Goal: Task Accomplishment & Management: Complete application form

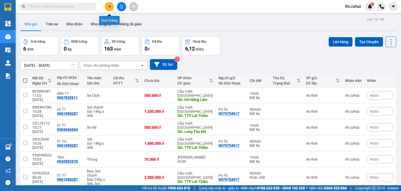
click at [109, 6] on icon "plus" at bounding box center [109, 6] width 0 height 3
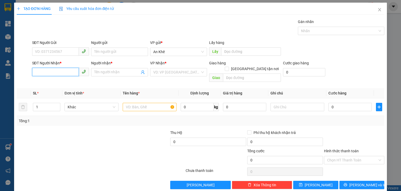
click at [54, 70] on input "SĐT Người Nhận *" at bounding box center [55, 72] width 47 height 8
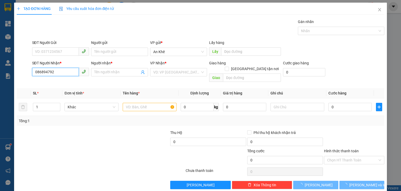
type input "0868947923"
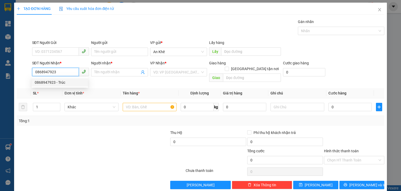
click at [48, 83] on div "0868947923 - Trúc" at bounding box center [60, 82] width 50 height 6
type input "Trúc"
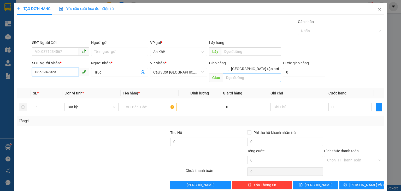
type input "0868947923"
click at [244, 73] on input "text" at bounding box center [252, 77] width 58 height 8
type input "D"
type input "ĐH Nông Lâm"
click at [155, 103] on input "text" at bounding box center [150, 107] width 54 height 8
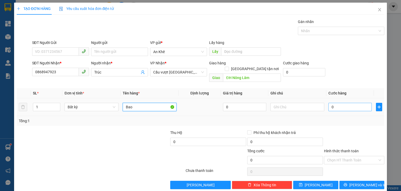
type input "Bao"
click at [353, 103] on input "0" at bounding box center [349, 107] width 43 height 8
type input "5"
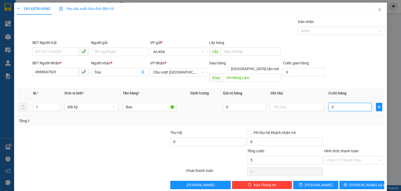
type input "50"
type input "50.000"
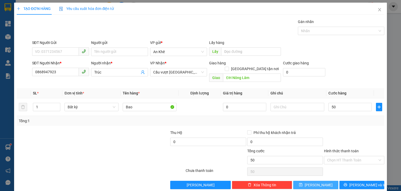
type input "50.000"
click at [317, 182] on span "[PERSON_NAME]" at bounding box center [319, 185] width 28 height 6
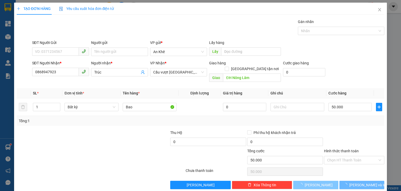
type input "0"
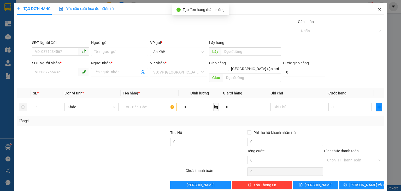
click at [378, 9] on icon "close" at bounding box center [379, 9] width 3 height 3
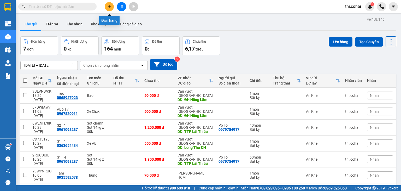
click at [110, 8] on icon "plus" at bounding box center [110, 7] width 4 height 4
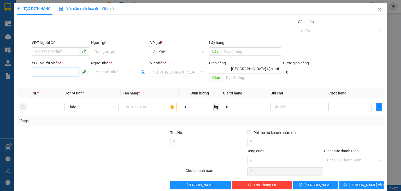
click at [67, 74] on input "SĐT Người Nhận *" at bounding box center [55, 72] width 47 height 8
type input "."
type input "0917762621"
click at [66, 81] on div "0917762621 - C.Quỳnh" at bounding box center [60, 82] width 50 height 6
type input "C.Quỳnh"
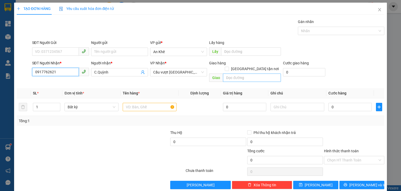
type input "0917762621"
click at [230, 73] on input "text" at bounding box center [252, 77] width 58 height 8
type input "Long Thành"
click at [146, 103] on input "text" at bounding box center [150, 107] width 54 height 8
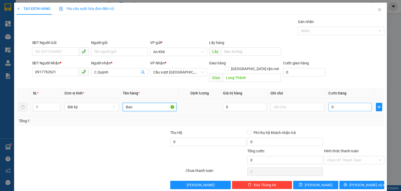
type input "Bao"
click at [359, 103] on input "0" at bounding box center [349, 107] width 43 height 8
type input "1"
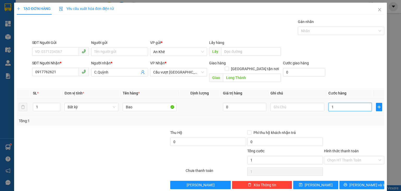
type input "10"
type input "100"
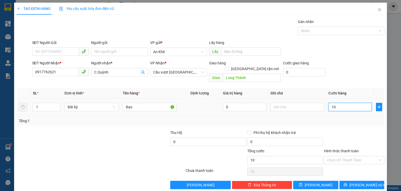
type input "100"
type input "100.000"
click at [347, 156] on input "Hình thức thanh toán" at bounding box center [352, 160] width 50 height 8
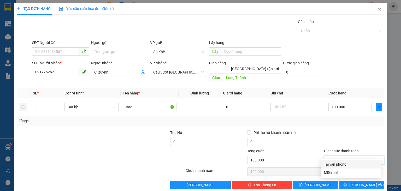
click at [340, 163] on div "Tại văn phòng" at bounding box center [351, 164] width 54 height 6
type input "0"
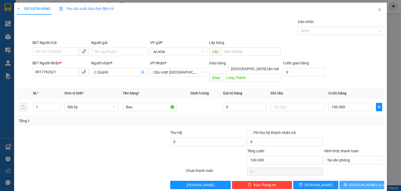
click at [358, 182] on span "[PERSON_NAME] và In" at bounding box center [367, 185] width 37 height 6
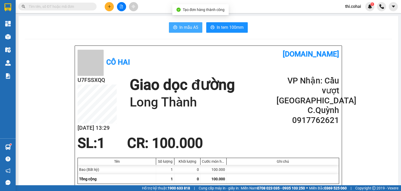
click at [177, 27] on button "In mẫu A5" at bounding box center [185, 27] width 33 height 10
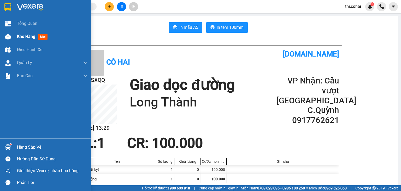
click at [13, 37] on div "Kho hàng mới" at bounding box center [45, 36] width 91 height 13
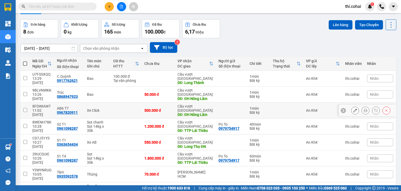
scroll to position [26, 0]
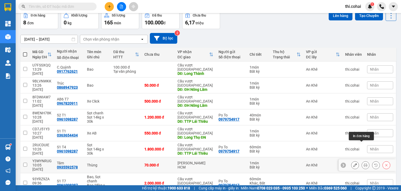
click at [364, 163] on icon at bounding box center [366, 165] width 4 height 4
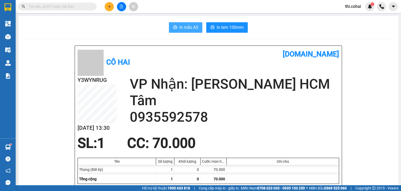
click at [173, 31] on button "In mẫu A5" at bounding box center [185, 27] width 33 height 10
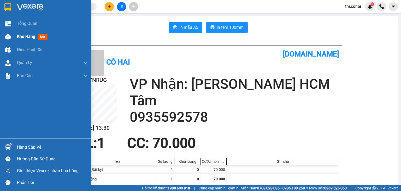
click at [31, 39] on span "Kho hàng" at bounding box center [26, 36] width 18 height 5
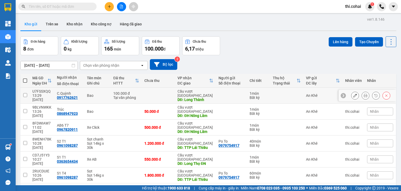
click at [25, 93] on input "checkbox" at bounding box center [25, 95] width 4 height 4
checkbox input "true"
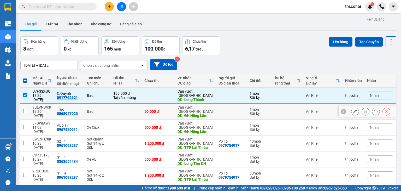
click at [26, 109] on input "checkbox" at bounding box center [25, 111] width 4 height 4
checkbox input "true"
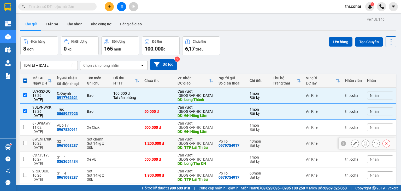
click at [26, 141] on input "checkbox" at bounding box center [25, 143] width 4 height 4
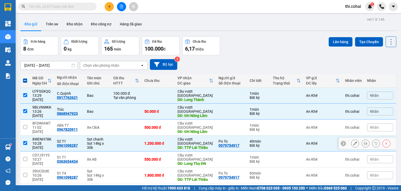
click at [24, 141] on input "checkbox" at bounding box center [25, 143] width 4 height 4
checkbox input "false"
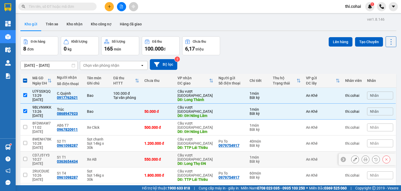
click at [25, 157] on input "checkbox" at bounding box center [25, 159] width 4 height 4
checkbox input "true"
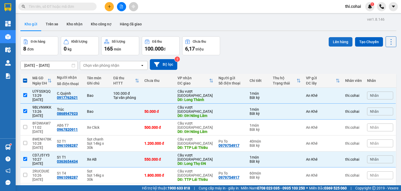
click at [338, 43] on button "Lên hàng" at bounding box center [341, 41] width 24 height 9
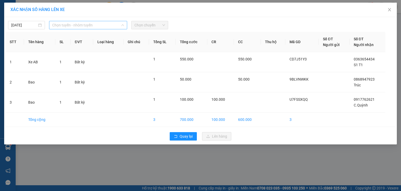
click at [113, 26] on span "Chọn tuyến - nhóm tuyến" at bounding box center [88, 25] width 72 height 8
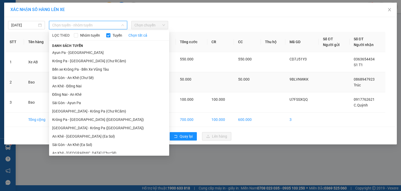
click at [67, 85] on li "An Khê - Đồng Nai" at bounding box center [109, 86] width 120 height 8
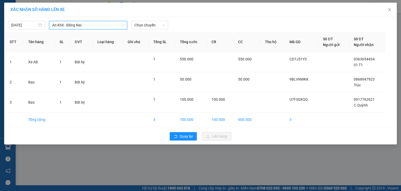
drag, startPoint x: 140, startPoint y: 25, endPoint x: 139, endPoint y: 30, distance: 4.5
click at [140, 26] on span "Chọn chuyến" at bounding box center [149, 25] width 31 height 8
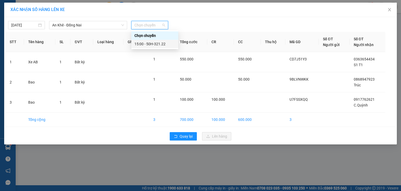
click at [143, 42] on div "15:00 - 50H-321.22" at bounding box center [154, 44] width 41 height 6
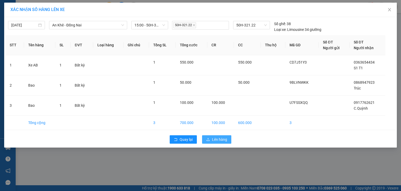
click at [217, 137] on span "Lên hàng" at bounding box center [219, 139] width 15 height 6
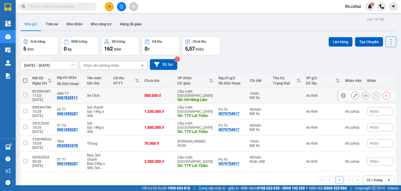
click at [23, 93] on input "checkbox" at bounding box center [25, 95] width 4 height 4
checkbox input "true"
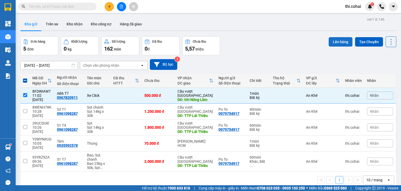
click at [340, 40] on button "Lên hàng" at bounding box center [341, 41] width 24 height 9
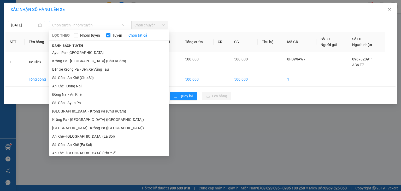
click at [103, 26] on span "Chọn tuyến - nhóm tuyến" at bounding box center [88, 25] width 72 height 8
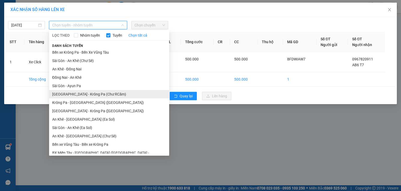
scroll to position [26, 0]
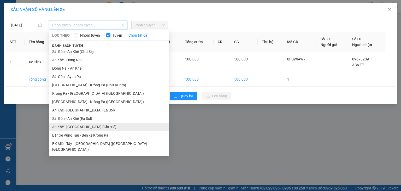
click at [74, 128] on li "An Khê - [GEOGRAPHIC_DATA] (Chư Sê)" at bounding box center [109, 126] width 120 height 8
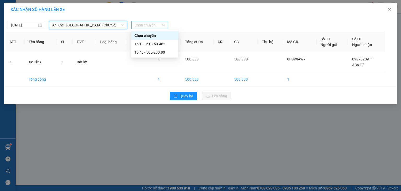
click at [148, 26] on span "Chọn chuyến" at bounding box center [149, 25] width 31 height 8
drag, startPoint x: 153, startPoint y: 43, endPoint x: 153, endPoint y: 55, distance: 11.5
click at [153, 55] on div "Chọn chuyến 15:10 - 51B-50.482 15:40 - 50E-200.80" at bounding box center [154, 43] width 47 height 25
click at [153, 55] on div "15:40 - 50E-200.80" at bounding box center [154, 52] width 41 height 6
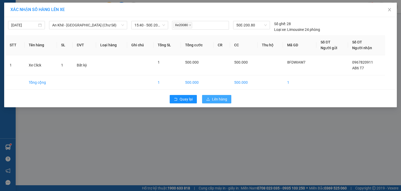
click at [219, 98] on span "Lên hàng" at bounding box center [219, 99] width 15 height 6
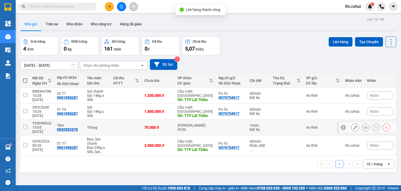
click at [24, 125] on input "checkbox" at bounding box center [25, 127] width 4 height 4
checkbox input "true"
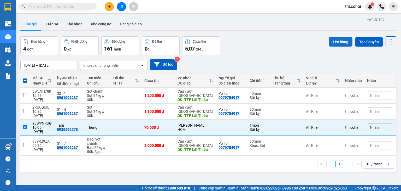
click at [332, 42] on button "Lên hàng" at bounding box center [341, 41] width 24 height 9
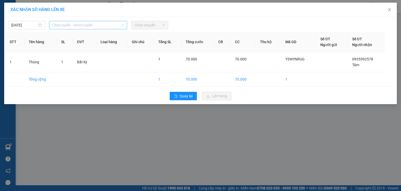
click at [82, 24] on span "Chọn tuyến - nhóm tuyến" at bounding box center [88, 25] width 72 height 8
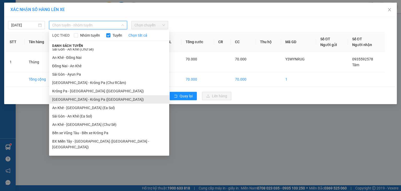
scroll to position [29, 0]
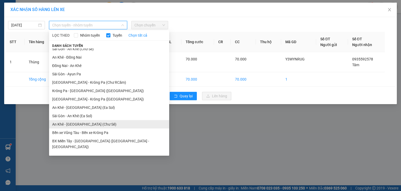
click at [66, 122] on li "An Khê - [GEOGRAPHIC_DATA] (Chư Sê)" at bounding box center [109, 124] width 120 height 8
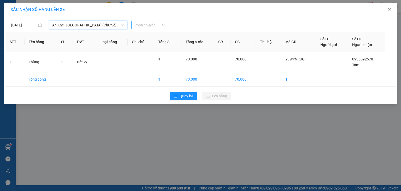
click at [146, 22] on span "Chọn chuyến" at bounding box center [149, 25] width 31 height 8
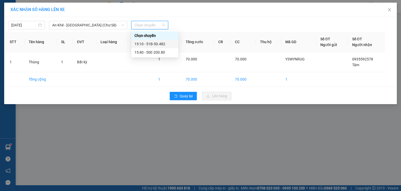
click at [156, 44] on div "15:10 - 51B-50.482" at bounding box center [154, 44] width 41 height 6
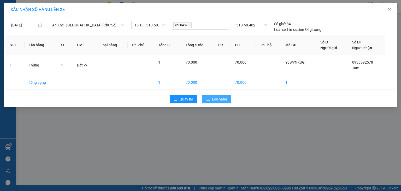
click at [218, 99] on span "Lên hàng" at bounding box center [219, 99] width 15 height 6
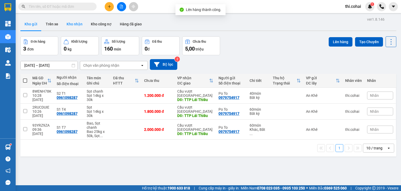
click at [75, 23] on button "Kho nhận" at bounding box center [74, 24] width 24 height 13
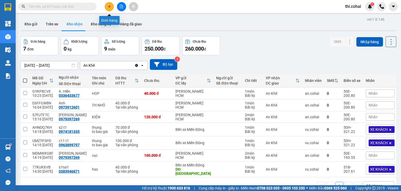
click at [108, 8] on icon "plus" at bounding box center [110, 7] width 4 height 4
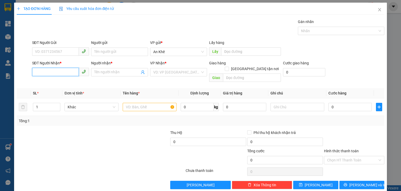
click at [53, 71] on input "SĐT Người Nhận *" at bounding box center [55, 72] width 47 height 8
type input "0944888488"
click at [56, 81] on div "0944888488 - A.Dương" at bounding box center [60, 82] width 50 height 6
type input "A.Dương"
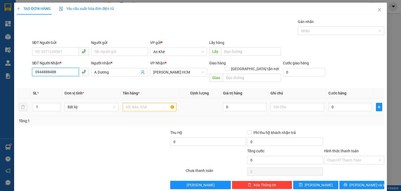
type input "0944888488"
click at [140, 103] on input "text" at bounding box center [150, 107] width 54 height 8
type input "Hộp"
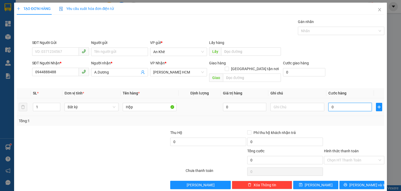
click at [337, 103] on input "0" at bounding box center [349, 107] width 43 height 8
type input "4"
type input "40"
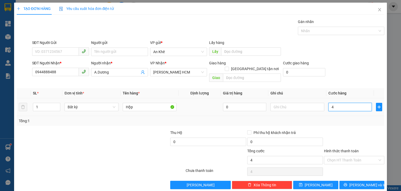
type input "40"
type input "40.000"
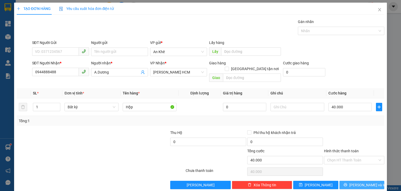
click at [347, 182] on icon "printer" at bounding box center [346, 184] width 4 height 4
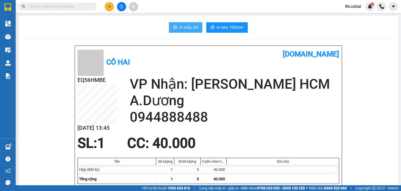
click at [181, 27] on span "In mẫu A5" at bounding box center [188, 27] width 19 height 7
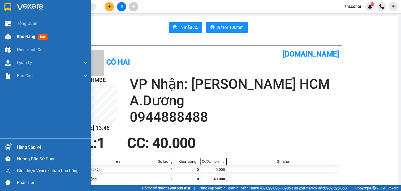
click at [23, 37] on span "Kho hàng" at bounding box center [26, 36] width 18 height 5
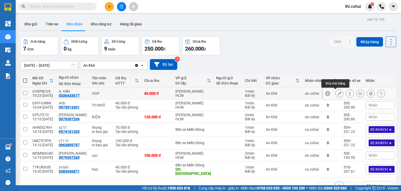
click at [338, 93] on icon at bounding box center [340, 93] width 4 height 4
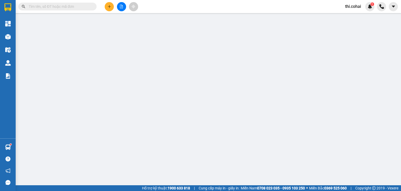
type input "0336433677"
type input "A. Hiển"
type input "0"
type input "40.000"
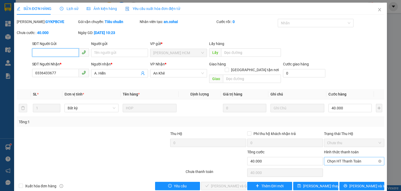
click at [336, 157] on span "Chọn HT Thanh Toán" at bounding box center [354, 161] width 54 height 8
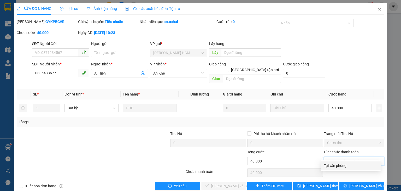
click at [335, 165] on div "Tại văn phòng" at bounding box center [351, 165] width 54 height 6
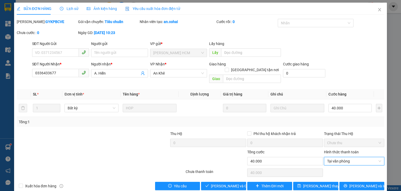
type input "0"
click at [234, 183] on span "[PERSON_NAME] và Giao hàng" at bounding box center [236, 186] width 50 height 6
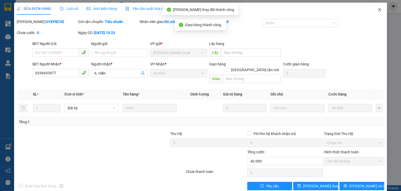
click at [378, 10] on icon "close" at bounding box center [379, 9] width 3 height 3
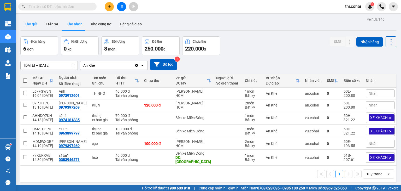
click at [33, 24] on button "Kho gửi" at bounding box center [30, 24] width 21 height 13
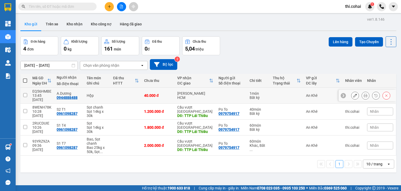
click at [24, 93] on input "checkbox" at bounding box center [25, 95] width 4 height 4
checkbox input "true"
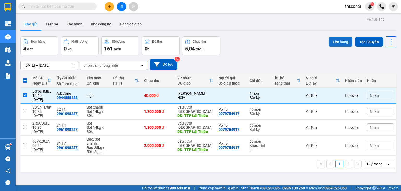
click at [339, 42] on button "Lên hàng" at bounding box center [341, 41] width 24 height 9
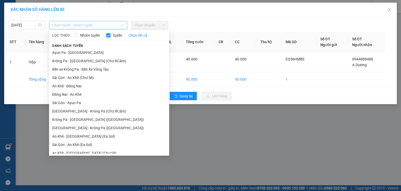
click at [99, 22] on span "Chọn tuyến - nhóm tuyến" at bounding box center [88, 25] width 72 height 8
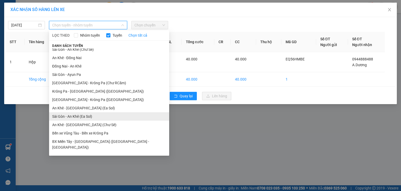
scroll to position [29, 0]
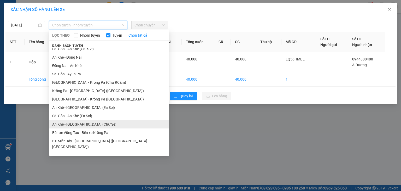
click at [72, 123] on li "An Khê - [GEOGRAPHIC_DATA] (Chư Sê)" at bounding box center [109, 124] width 120 height 8
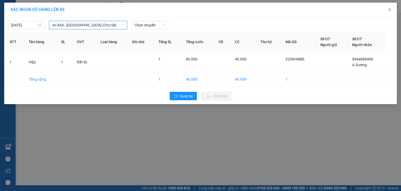
click at [162, 20] on div "[DATE] An Khê - [GEOGRAPHIC_DATA] ([GEOGRAPHIC_DATA]) An Khê - [GEOGRAPHIC_DATA…" at bounding box center [200, 23] width 390 height 11
click at [162, 23] on span "Chọn chuyến" at bounding box center [149, 25] width 31 height 8
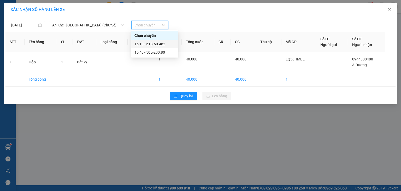
click at [161, 40] on div "15:10 - 51B-50.482" at bounding box center [154, 44] width 47 height 8
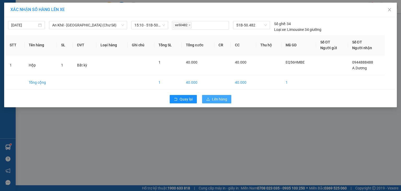
click at [212, 96] on span "Lên hàng" at bounding box center [219, 99] width 15 height 6
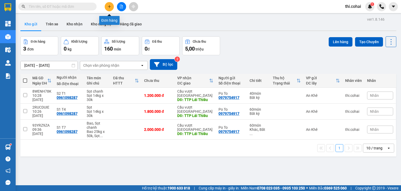
click at [108, 8] on icon "plus" at bounding box center [110, 7] width 4 height 4
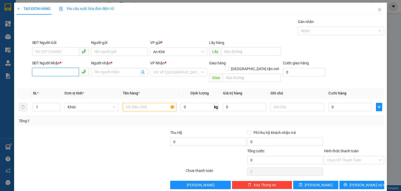
click at [52, 73] on input "SĐT Người Nhận *" at bounding box center [55, 72] width 47 height 8
type input "0913615893"
click at [96, 70] on input "Người nhận *" at bounding box center [116, 72] width 45 height 6
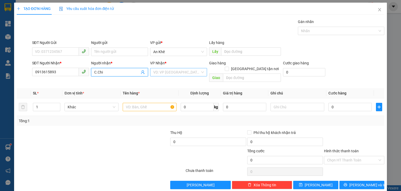
type input "C.Chi"
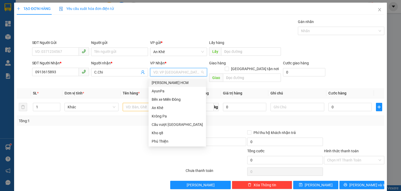
click at [165, 74] on input "search" at bounding box center [176, 72] width 47 height 8
click at [170, 125] on div "Cầu vượt [GEOGRAPHIC_DATA]" at bounding box center [177, 124] width 51 height 6
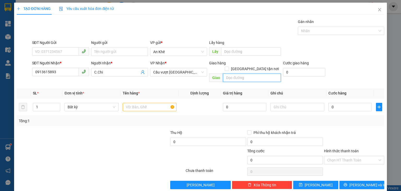
click at [234, 73] on input "text" at bounding box center [252, 77] width 58 height 8
type input "Bx Miền Tây"
click at [132, 104] on input "text" at bounding box center [150, 107] width 54 height 8
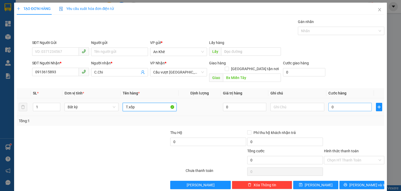
type input "T.xốp"
click at [347, 103] on input "0" at bounding box center [349, 107] width 43 height 8
type input "1"
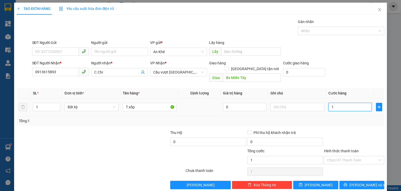
type input "10"
type input "100"
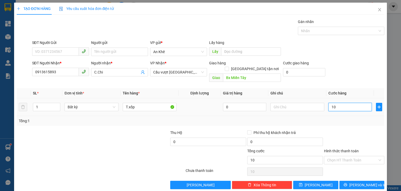
type input "100"
type input "100.000"
click at [352, 180] on button "[PERSON_NAME] và In" at bounding box center [361, 184] width 45 height 8
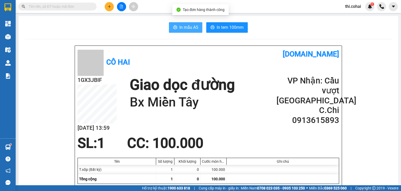
click at [188, 28] on span "In mẫu A5" at bounding box center [188, 27] width 19 height 7
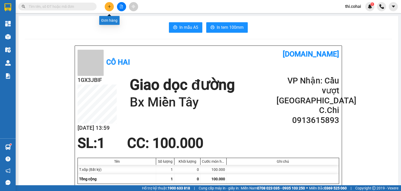
click at [109, 2] on button at bounding box center [109, 6] width 9 height 9
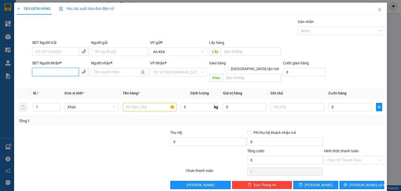
click at [70, 71] on input "SĐT Người Nhận *" at bounding box center [55, 72] width 47 height 8
type input "0913142603"
click at [109, 71] on input "Người nhận *" at bounding box center [116, 72] width 45 height 6
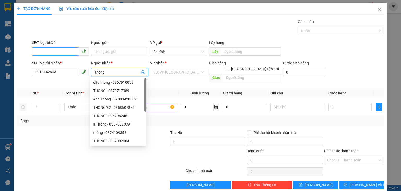
type input "Thông"
click at [49, 51] on input "SĐT Người Gửi" at bounding box center [55, 51] width 47 height 8
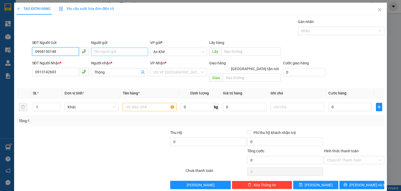
type input "0968150148"
click at [99, 51] on input "Người gửi" at bounding box center [119, 52] width 57 height 8
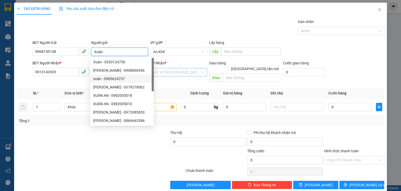
type input "Xuân"
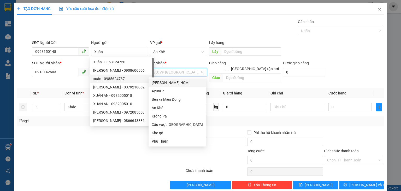
click at [170, 72] on input "search" at bounding box center [176, 72] width 47 height 8
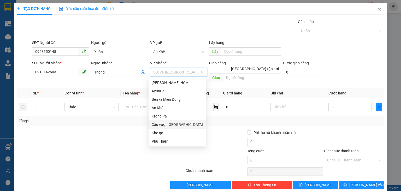
click at [176, 121] on div "Cầu vượt [GEOGRAPHIC_DATA]" at bounding box center [177, 124] width 51 height 6
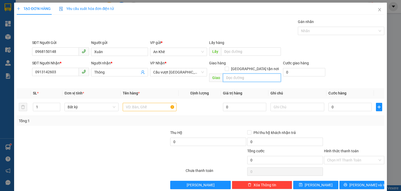
click at [251, 73] on input "text" at bounding box center [252, 77] width 58 height 8
type input "Cx Long Bình ĐN"
click at [135, 103] on input "text" at bounding box center [150, 107] width 54 height 8
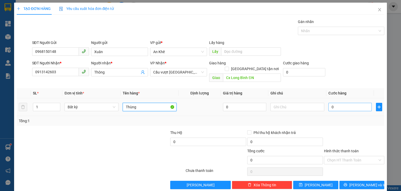
type input "Thùng"
click at [334, 103] on input "0" at bounding box center [349, 107] width 43 height 8
type input "5"
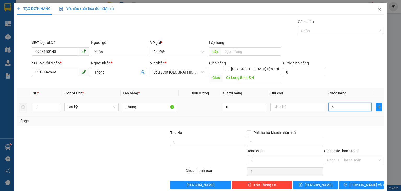
type input "50"
type input "50.000"
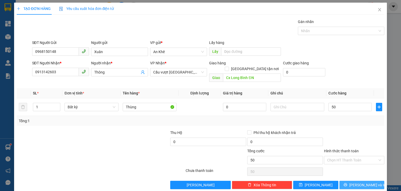
type input "50.000"
click at [347, 183] on icon "printer" at bounding box center [345, 184] width 3 height 3
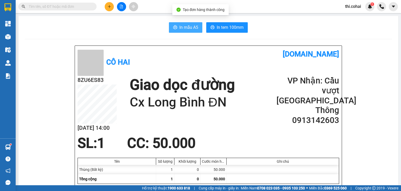
click at [190, 29] on span "In mẫu A5" at bounding box center [188, 27] width 19 height 7
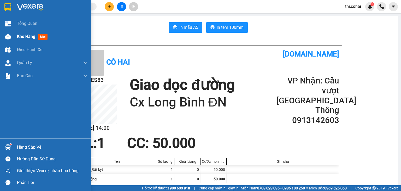
click at [22, 37] on span "Kho hàng" at bounding box center [26, 36] width 18 height 5
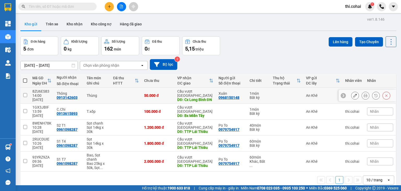
click at [24, 95] on input "checkbox" at bounding box center [25, 95] width 4 height 4
checkbox input "true"
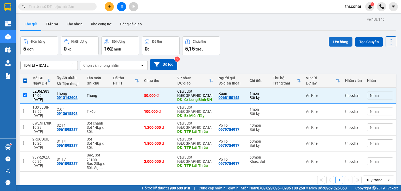
click at [332, 42] on button "Lên hàng" at bounding box center [341, 41] width 24 height 9
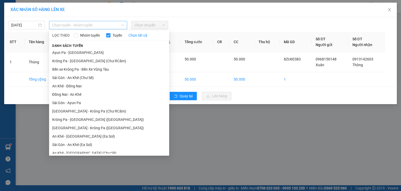
click at [99, 23] on span "Chọn tuyến - nhóm tuyến" at bounding box center [88, 25] width 72 height 8
click at [77, 68] on li "Bến xe Krông Pa - Bến Xe Vũng Tàu" at bounding box center [109, 69] width 120 height 8
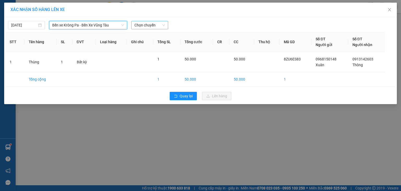
click at [143, 27] on span "Chọn chuyến" at bounding box center [149, 25] width 31 height 8
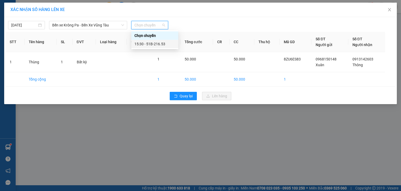
click at [151, 43] on div "15:30 - 51B-216.53" at bounding box center [154, 44] width 41 height 6
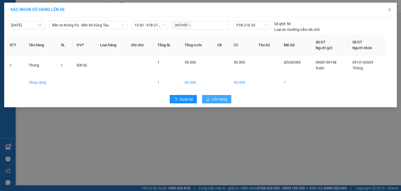
click at [213, 98] on span "Lên hàng" at bounding box center [219, 99] width 15 height 6
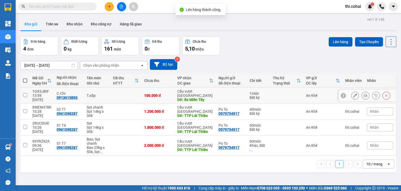
click at [25, 93] on input "checkbox" at bounding box center [25, 95] width 4 height 4
checkbox input "true"
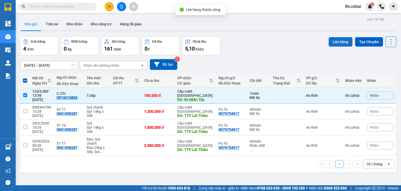
click at [338, 39] on button "Lên hàng" at bounding box center [341, 41] width 24 height 9
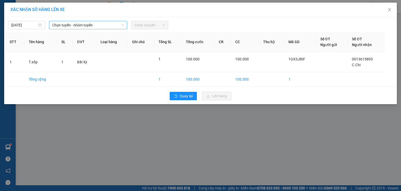
click at [102, 25] on span "Chọn tuyến - nhóm tuyến" at bounding box center [88, 25] width 72 height 8
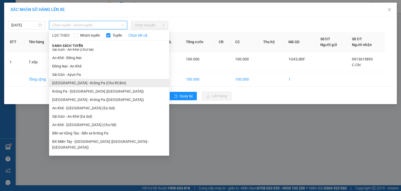
scroll to position [29, 0]
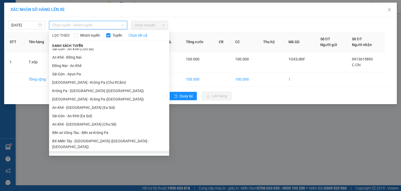
click at [76, 151] on li "BX Krông Pa - BX Miền Tây ([GEOGRAPHIC_DATA] - [GEOGRAPHIC_DATA])" at bounding box center [109, 158] width 120 height 14
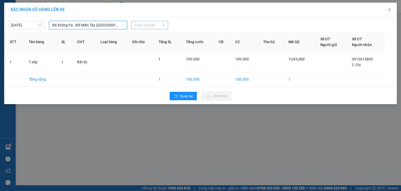
click at [149, 22] on span "Chọn chuyến" at bounding box center [149, 25] width 31 height 8
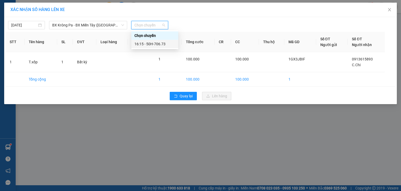
click at [154, 42] on div "16:15 - 50H-706.73" at bounding box center [154, 44] width 41 height 6
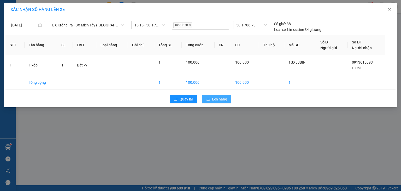
click at [211, 99] on button "Lên hàng" at bounding box center [216, 99] width 29 height 8
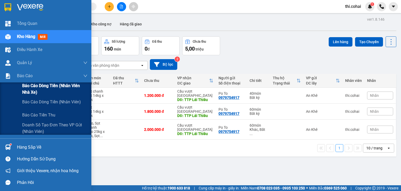
click at [29, 86] on span "Báo cáo dòng tiền (Nhân viên Nhà xe)" at bounding box center [54, 88] width 65 height 13
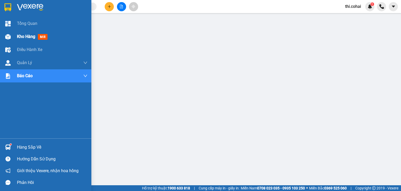
click at [33, 35] on span "Kho hàng" at bounding box center [26, 36] width 18 height 5
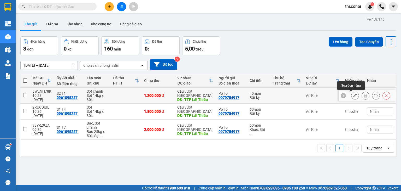
click at [353, 95] on icon at bounding box center [355, 95] width 4 height 4
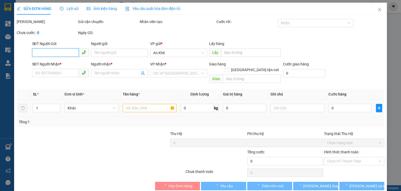
type input "0979754917"
type input "Po To"
type input "0961098287"
type input "S2 T1"
type input "TTP Lái Thiêu"
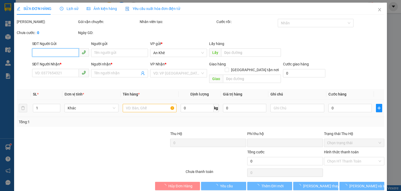
type input "0"
type input "1.200.000"
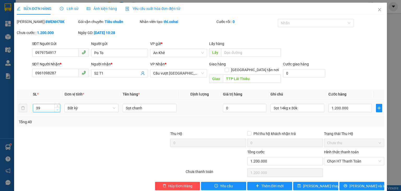
click at [57, 109] on icon "down" at bounding box center [58, 110] width 2 height 2
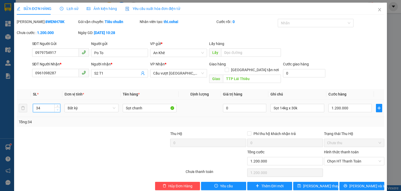
click at [57, 109] on icon "down" at bounding box center [58, 110] width 2 height 2
type input "30"
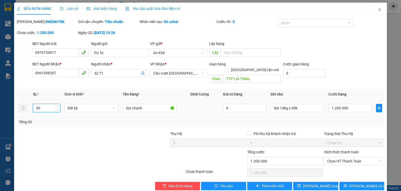
click at [57, 109] on icon "down" at bounding box center [58, 110] width 2 height 2
click at [352, 104] on input "1.200.000" at bounding box center [349, 108] width 43 height 8
type input "9"
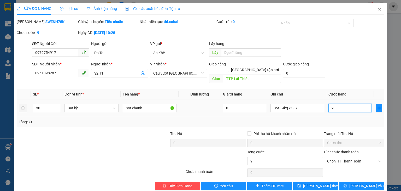
type input "90"
type input "900"
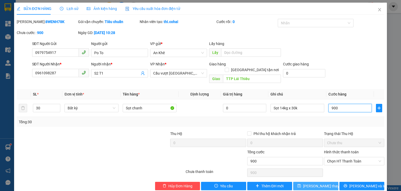
type input "900"
type input "900.000"
click at [320, 183] on span "[PERSON_NAME] thay đổi" at bounding box center [324, 186] width 42 height 6
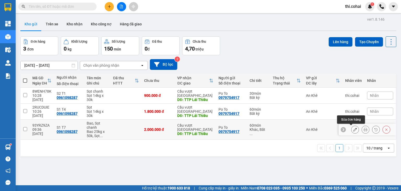
click at [353, 129] on icon at bounding box center [355, 129] width 4 height 4
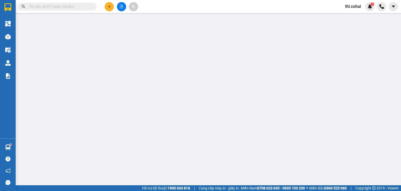
type input "0979754917"
type input "Po To"
type input "0961098287"
type input "S1 T7"
type input "TTP Lái Thiêu"
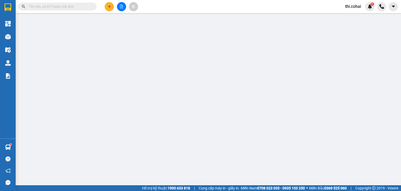
type input "0"
type input "2.000.000"
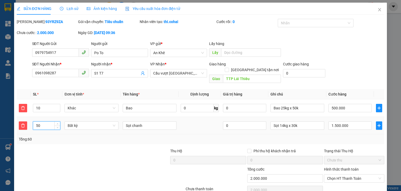
click at [43, 121] on input "50" at bounding box center [46, 125] width 27 height 8
type input "30"
click at [351, 121] on input "1.500.000" at bounding box center [349, 125] width 43 height 8
type input "500.009"
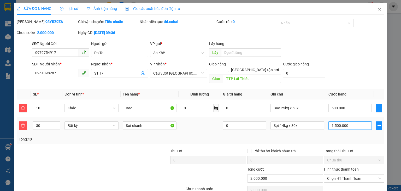
type input "9"
type input "500.090"
type input "90"
type input "500.900"
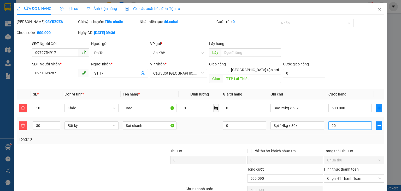
type input "500.900"
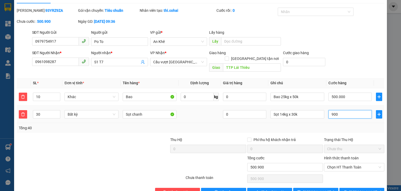
scroll to position [21, 0]
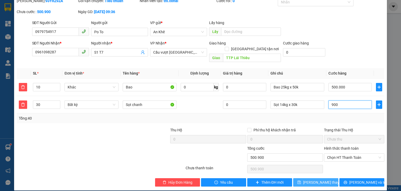
type input "900"
type input "1.400.000"
type input "900.000"
click at [314, 179] on span "[PERSON_NAME] thay đổi" at bounding box center [324, 182] width 42 height 6
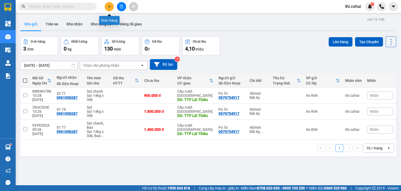
click at [110, 7] on icon "plus" at bounding box center [110, 7] width 4 height 4
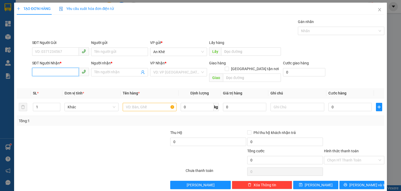
click at [69, 70] on input "SĐT Người Nhận *" at bounding box center [55, 72] width 47 height 8
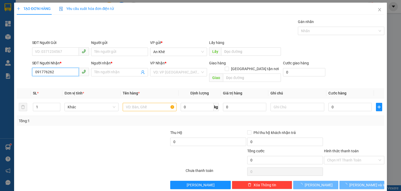
type input "0917762621"
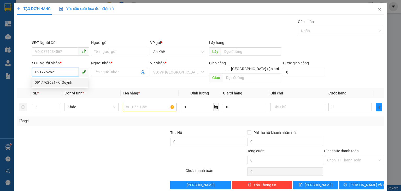
click at [54, 82] on div "0917762621 - C.Quỳnh" at bounding box center [60, 82] width 50 height 6
type input "C.Quỳnh"
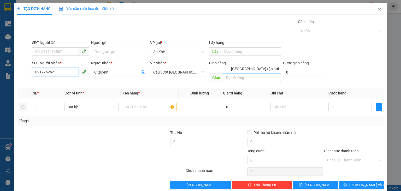
type input "0917762621"
click at [235, 73] on input "text" at bounding box center [252, 77] width 58 height 8
type input "Long Thành"
click at [126, 103] on input "text" at bounding box center [150, 107] width 54 height 8
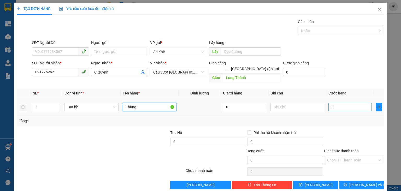
type input "Thùng"
click at [349, 103] on input "0" at bounding box center [349, 107] width 43 height 8
type input "7"
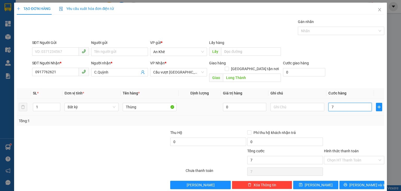
type input "70"
type input "70.000"
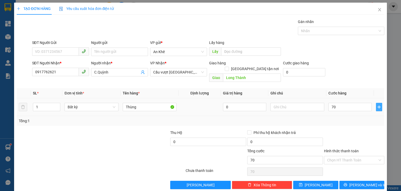
type input "70.000"
click at [377, 105] on icon "plus" at bounding box center [379, 107] width 4 height 4
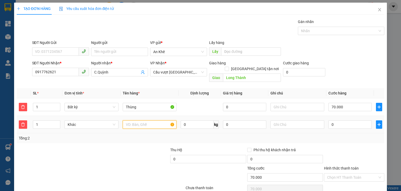
click at [135, 120] on input "text" at bounding box center [150, 124] width 54 height 8
type input "Bao"
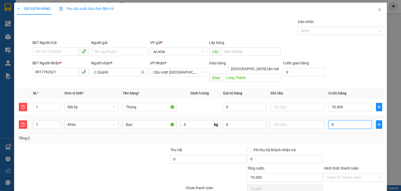
click at [345, 120] on input "0" at bounding box center [349, 124] width 43 height 8
type input "70.007"
type input "7"
type input "70.070"
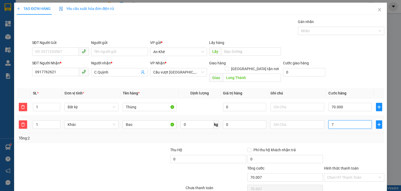
type input "70.070"
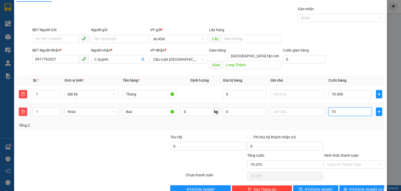
scroll to position [20, 0]
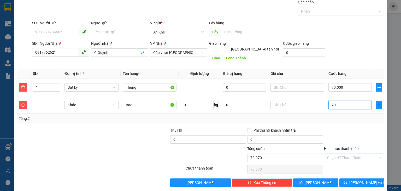
type input "70"
type input "140.000"
type input "70.000"
click at [337, 154] on input "Hình thức thanh toán" at bounding box center [352, 158] width 50 height 8
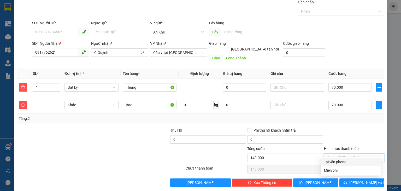
click at [336, 160] on div "Tại văn phòng" at bounding box center [351, 162] width 54 height 6
type input "0"
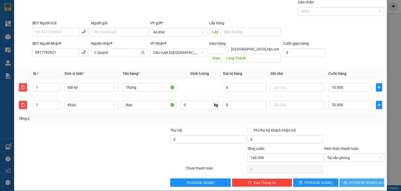
click at [357, 179] on span "[PERSON_NAME] và In" at bounding box center [367, 182] width 37 height 6
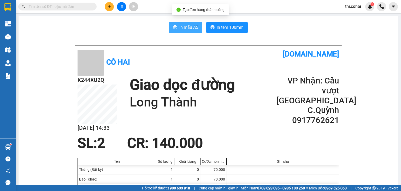
click at [180, 25] on span "In mẫu A5" at bounding box center [188, 27] width 19 height 7
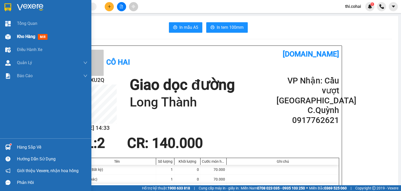
click at [22, 35] on span "Kho hàng" at bounding box center [26, 36] width 18 height 5
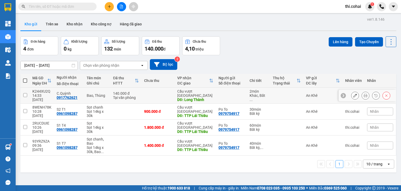
click at [25, 93] on input "checkbox" at bounding box center [25, 95] width 4 height 4
checkbox input "true"
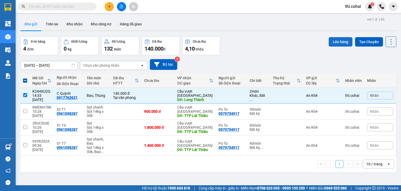
click at [335, 41] on button "Lên hàng" at bounding box center [341, 41] width 24 height 9
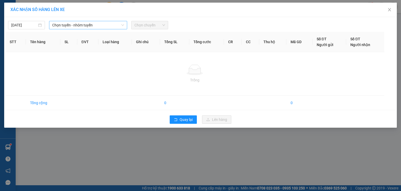
click at [102, 25] on span "Chọn tuyến - nhóm tuyến" at bounding box center [88, 25] width 72 height 8
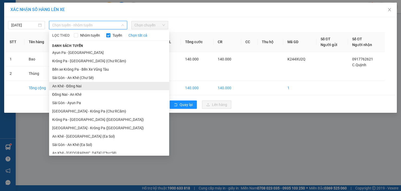
click at [68, 85] on li "An Khê - Đồng Nai" at bounding box center [109, 86] width 120 height 8
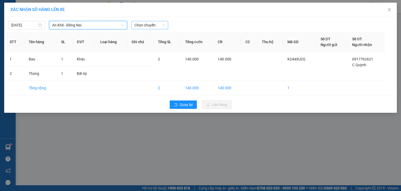
click at [155, 26] on span "Chọn chuyến" at bounding box center [149, 25] width 31 height 8
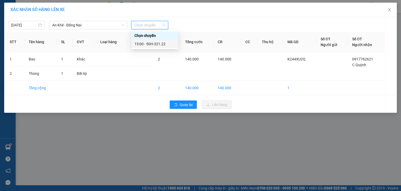
click at [156, 42] on div "15:00 - 50H-321.22" at bounding box center [154, 44] width 41 height 6
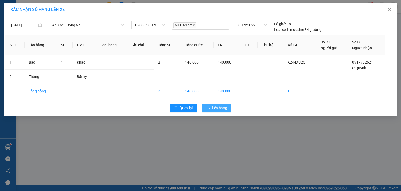
click at [214, 107] on span "Lên hàng" at bounding box center [219, 108] width 15 height 6
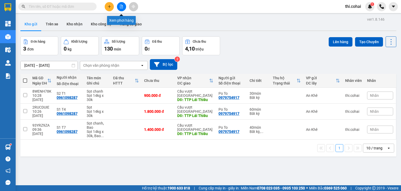
click at [120, 7] on icon "file-add" at bounding box center [122, 7] width 4 height 4
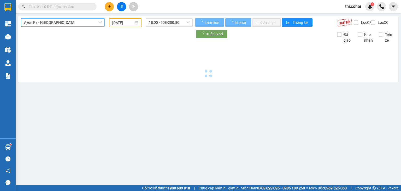
type input "[DATE]"
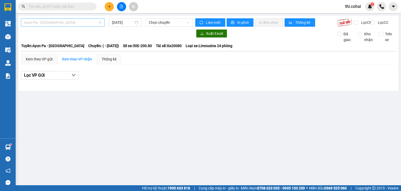
click at [75, 25] on span "Ayun Pa - [GEOGRAPHIC_DATA]" at bounding box center [63, 23] width 78 height 8
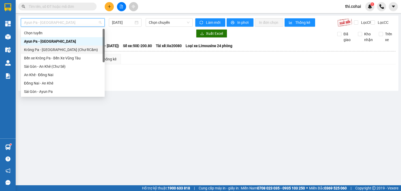
scroll to position [75, 0]
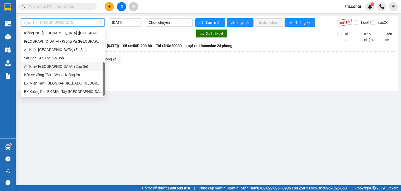
click at [58, 65] on div "An Khê - [GEOGRAPHIC_DATA] (Chư Sê)" at bounding box center [63, 66] width 78 height 6
type input "[DATE]"
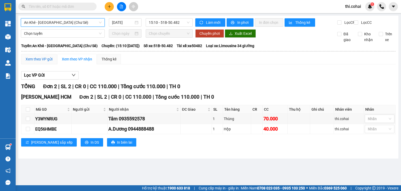
click at [44, 62] on div "Xem theo VP gửi" at bounding box center [39, 59] width 27 height 6
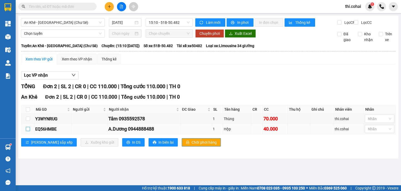
click at [28, 131] on input "checkbox" at bounding box center [28, 129] width 4 height 4
checkbox input "true"
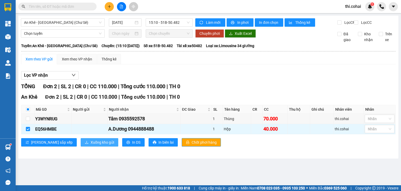
click at [91, 145] on span "Xuống kho gửi" at bounding box center [102, 142] width 23 height 6
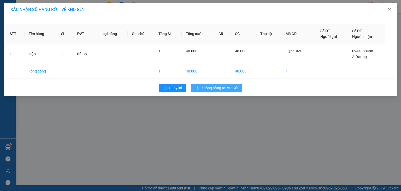
click at [218, 88] on span "Xuống hàng tại VP Gửi" at bounding box center [219, 88] width 37 height 6
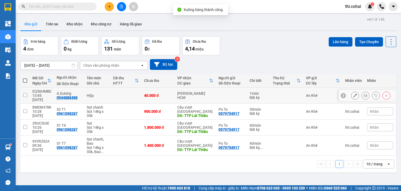
click at [25, 93] on input "checkbox" at bounding box center [25, 95] width 4 height 4
checkbox input "true"
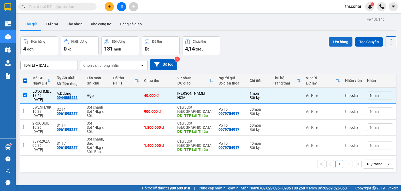
click at [338, 40] on button "Lên hàng" at bounding box center [341, 41] width 24 height 9
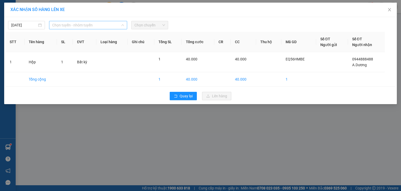
click at [99, 27] on span "Chọn tuyến - nhóm tuyến" at bounding box center [88, 25] width 72 height 8
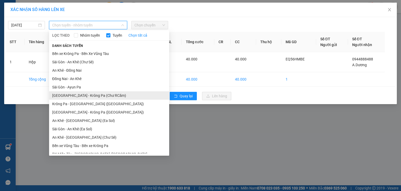
scroll to position [29, 0]
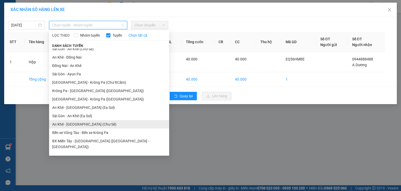
click at [75, 125] on li "An Khê - [GEOGRAPHIC_DATA] (Chư Sê)" at bounding box center [109, 124] width 120 height 8
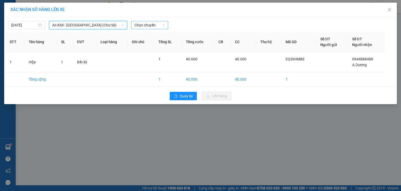
click at [149, 28] on span "Chọn chuyến" at bounding box center [149, 25] width 31 height 8
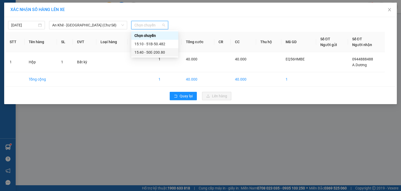
click at [155, 50] on div "15:40 - 50E-200.80" at bounding box center [154, 52] width 41 height 6
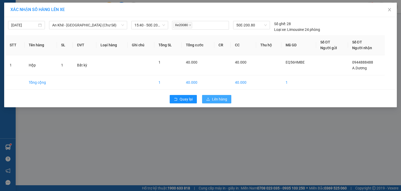
click at [220, 99] on span "Lên hàng" at bounding box center [219, 99] width 15 height 6
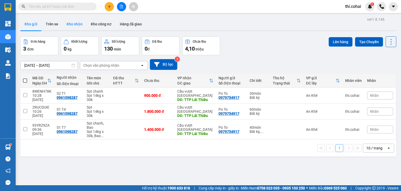
click at [75, 21] on button "Kho nhận" at bounding box center [74, 24] width 24 height 13
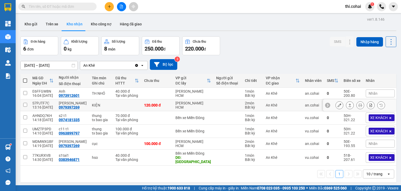
scroll to position [24, 0]
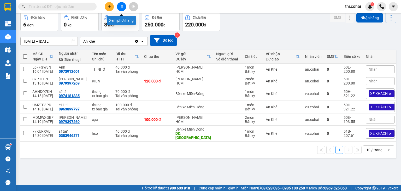
click at [121, 5] on icon "file-add" at bounding box center [121, 7] width 3 height 4
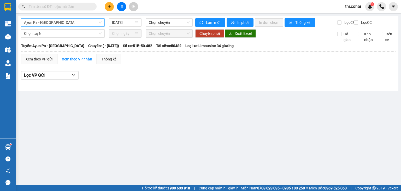
click at [75, 22] on span "Ayun Pa - [GEOGRAPHIC_DATA]" at bounding box center [63, 23] width 78 height 8
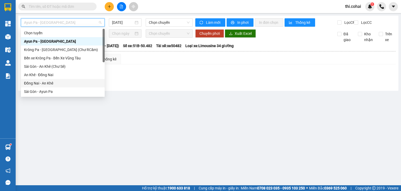
scroll to position [52, 0]
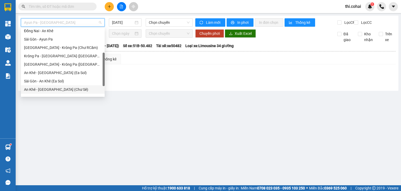
click at [61, 89] on div "An Khê - [GEOGRAPHIC_DATA] (Chư Sê)" at bounding box center [63, 89] width 78 height 6
type input "[DATE]"
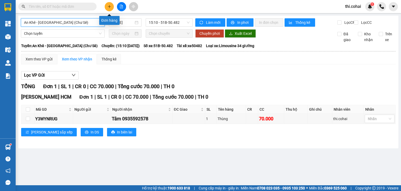
click at [109, 7] on icon "plus" at bounding box center [109, 6] width 3 height 0
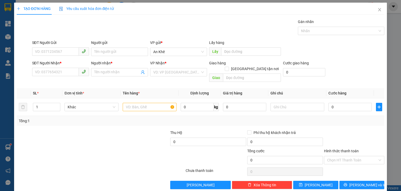
click at [54, 76] on div "SĐT Người Nhận * VD: 0377654321" at bounding box center [60, 69] width 57 height 18
click at [54, 74] on input "SĐT Người Nhận *" at bounding box center [55, 72] width 47 height 8
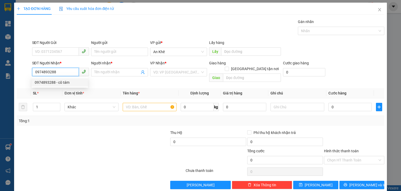
drag, startPoint x: 64, startPoint y: 74, endPoint x: 80, endPoint y: 72, distance: 15.5
click at [65, 74] on input "0974893288" at bounding box center [55, 72] width 47 height 8
type input "0974893288"
click at [108, 75] on span at bounding box center [119, 72] width 57 height 8
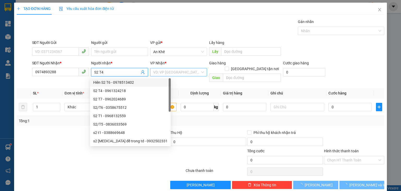
type input "S2 T4"
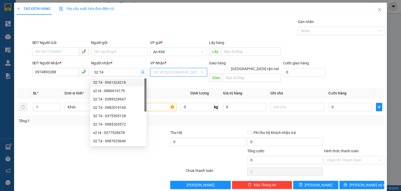
drag, startPoint x: 174, startPoint y: 69, endPoint x: 175, endPoint y: 79, distance: 9.2
click at [174, 70] on input "search" at bounding box center [176, 72] width 47 height 8
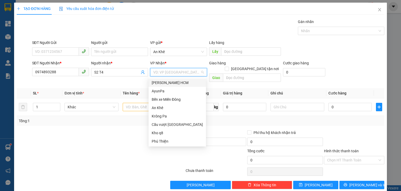
click at [175, 83] on div "[PERSON_NAME] HCM" at bounding box center [177, 83] width 51 height 6
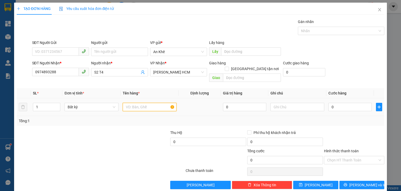
click at [138, 103] on input "text" at bounding box center [150, 107] width 54 height 8
type input "Thùng"
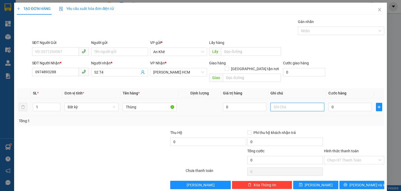
click at [284, 103] on input "text" at bounding box center [297, 107] width 54 height 8
type input "Chưa báo cước"
click at [340, 104] on input "0" at bounding box center [349, 107] width 43 height 8
type input "1"
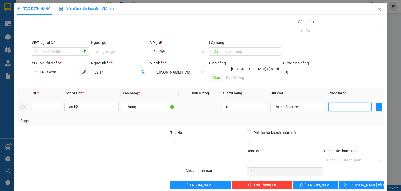
type input "1"
type input "1.000"
click at [324, 180] on button "[PERSON_NAME]" at bounding box center [315, 184] width 45 height 8
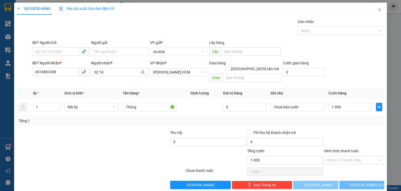
type input "0"
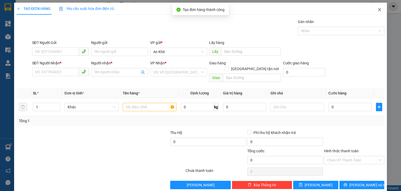
click at [377, 9] on icon "close" at bounding box center [379, 10] width 4 height 4
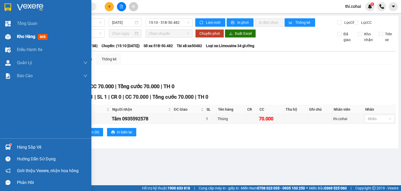
click at [26, 37] on span "Kho hàng" at bounding box center [26, 36] width 18 height 5
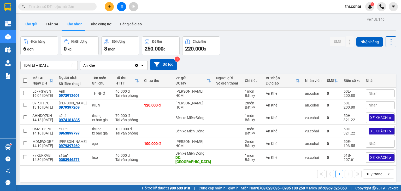
click at [30, 23] on button "Kho gửi" at bounding box center [30, 24] width 21 height 13
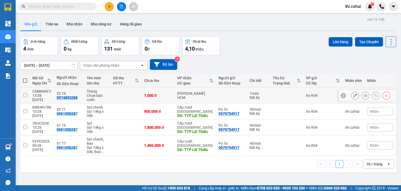
click at [24, 94] on input "checkbox" at bounding box center [25, 95] width 4 height 4
checkbox input "true"
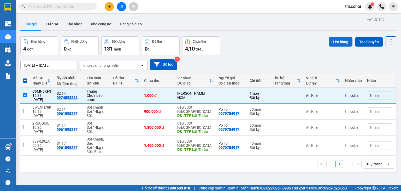
click at [340, 42] on button "Lên hàng" at bounding box center [341, 41] width 24 height 9
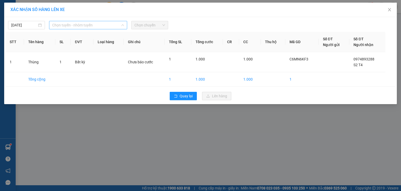
click at [75, 24] on span "Chọn tuyến - nhóm tuyến" at bounding box center [88, 25] width 72 height 8
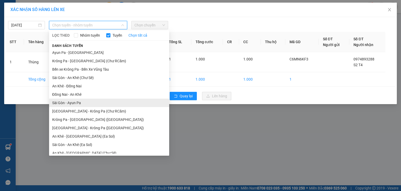
scroll to position [29, 0]
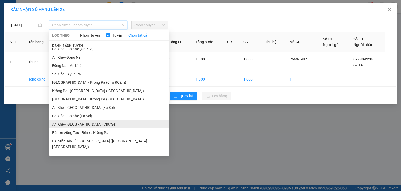
click at [73, 124] on li "An Khê - [GEOGRAPHIC_DATA] (Chư Sê)" at bounding box center [109, 124] width 120 height 8
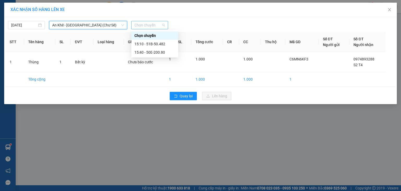
click at [157, 27] on span "Chọn chuyến" at bounding box center [149, 25] width 31 height 8
click at [160, 43] on div "15:10 - 51B-50.482" at bounding box center [154, 44] width 41 height 6
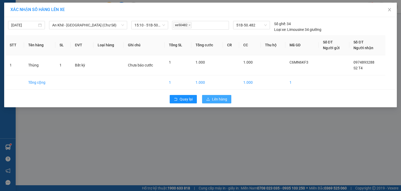
click at [213, 95] on button "Lên hàng" at bounding box center [216, 99] width 29 height 8
